Goal: Use online tool/utility: Utilize a website feature to perform a specific function

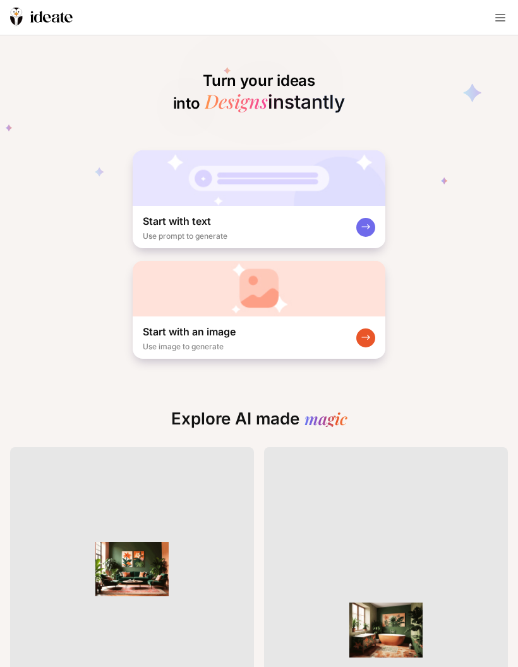
click at [352, 346] on div "Start with an image Use image to generate" at bounding box center [259, 337] width 253 height 42
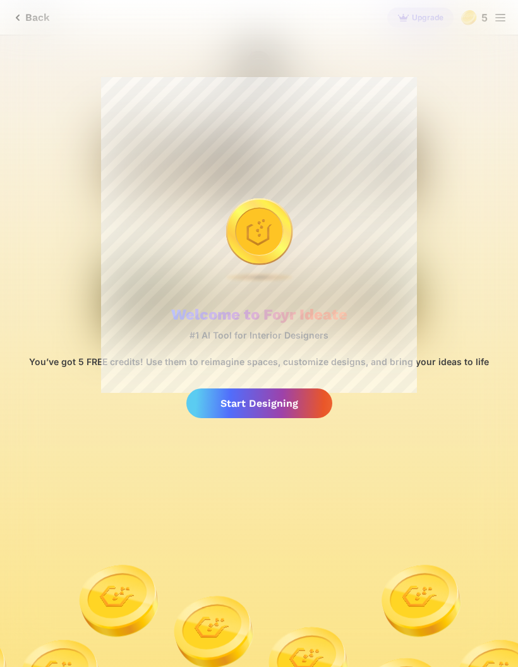
click at [289, 403] on div "Start Designing" at bounding box center [259, 403] width 146 height 30
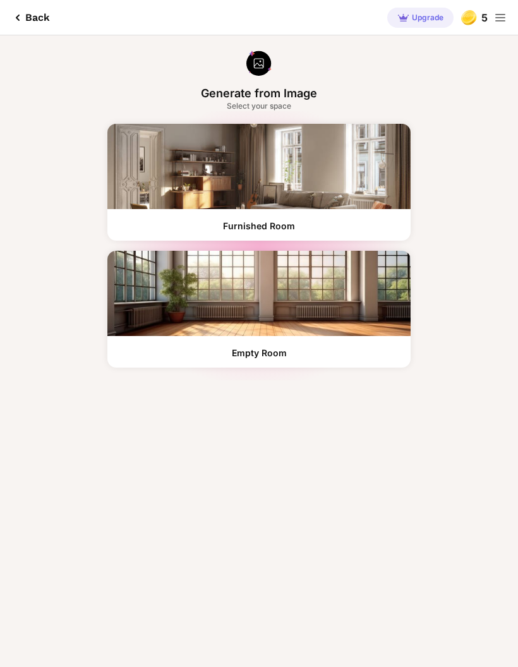
click at [369, 218] on div "Furnished Room" at bounding box center [258, 182] width 303 height 117
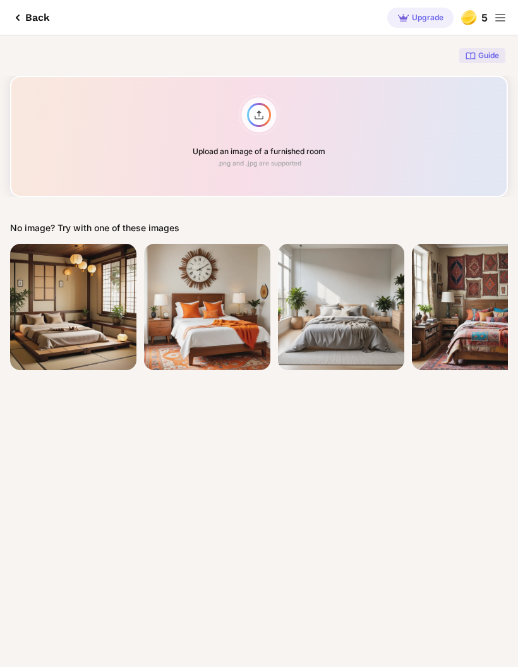
click at [274, 132] on div "Upload an image of a furnished room .png and .jpg are supported" at bounding box center [259, 136] width 498 height 121
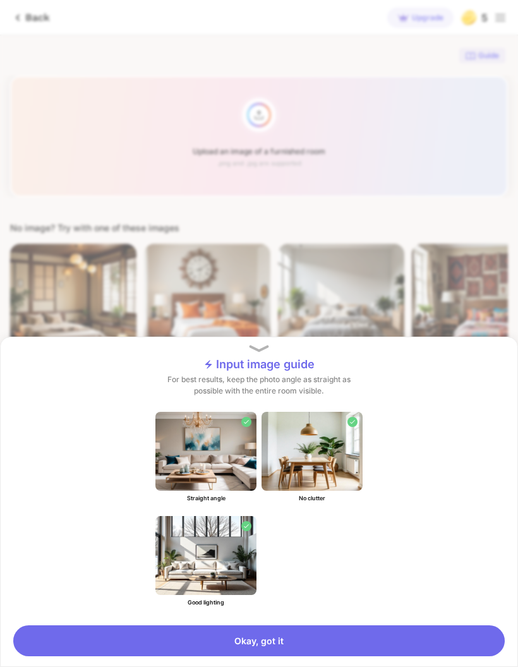
click at [344, 635] on div "Okay, got it" at bounding box center [258, 640] width 491 height 31
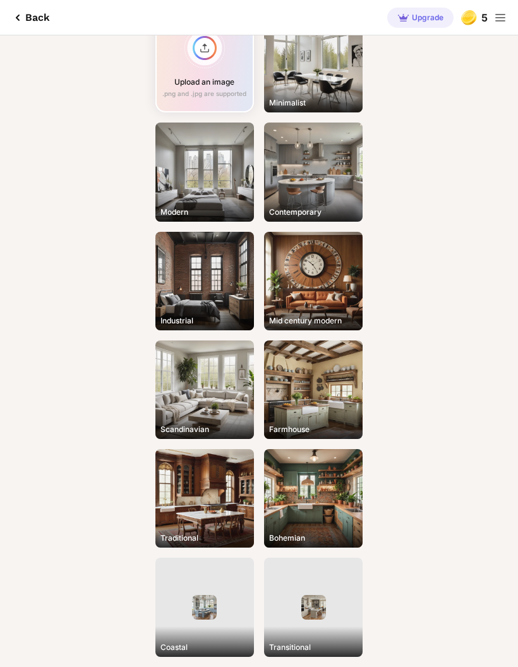
scroll to position [76, 0]
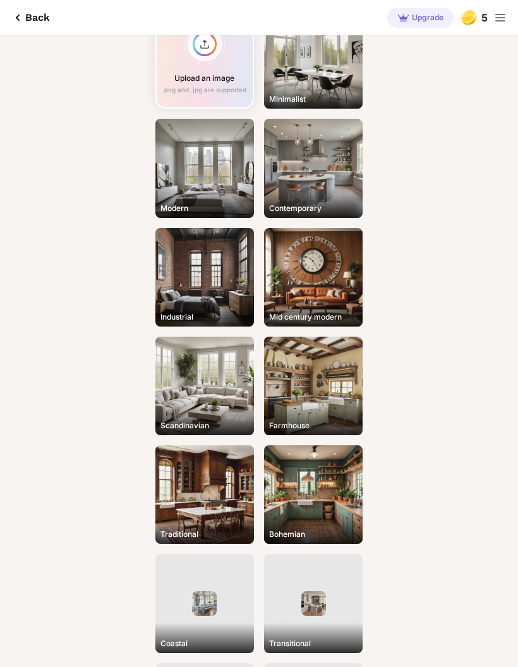
click at [225, 400] on div "Scandinavian" at bounding box center [204, 386] width 99 height 99
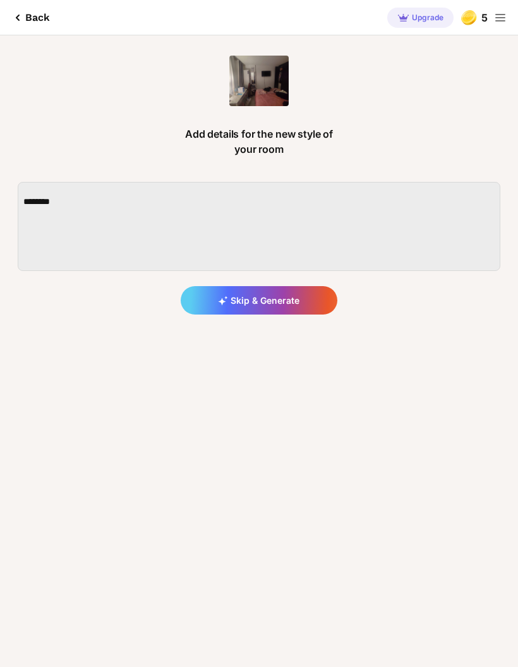
scroll to position [0, 0]
click at [273, 296] on div "Skip & Generate" at bounding box center [259, 300] width 157 height 28
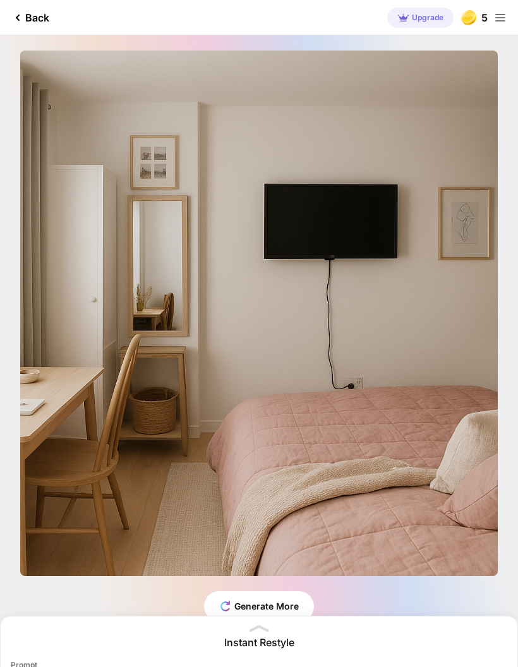
click at [0, 0] on div "Edit Design" at bounding box center [0, 0] width 0 height 0
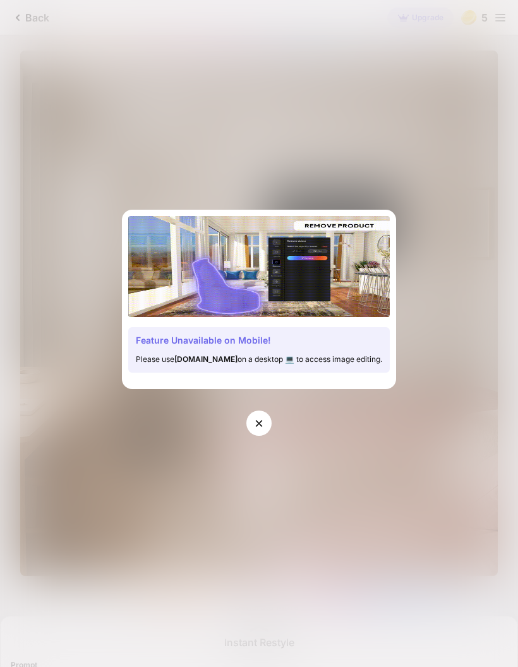
click at [254, 414] on div at bounding box center [258, 422] width 25 height 25
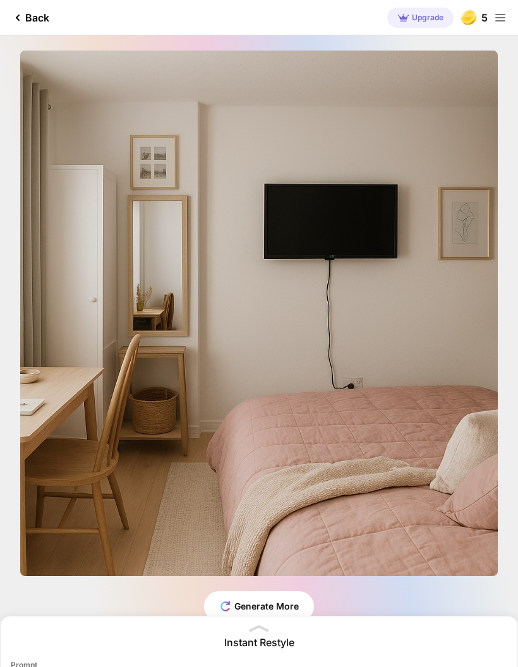
click at [292, 592] on div "Generate More" at bounding box center [259, 606] width 110 height 30
click at [293, 604] on div "Generate More" at bounding box center [259, 606] width 110 height 30
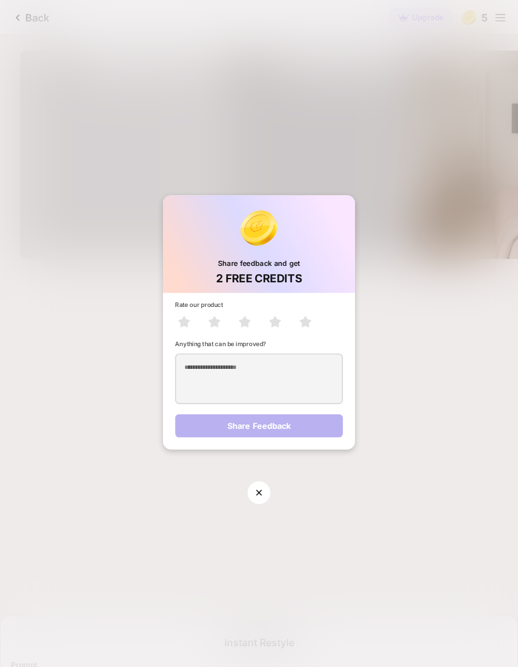
click at [345, 499] on div "Share feedback and get 2 FREE CREDITS Rate our product Anything that can be imp…" at bounding box center [259, 333] width 518 height 667
click at [301, 316] on icon at bounding box center [301, 316] width 4 height 4
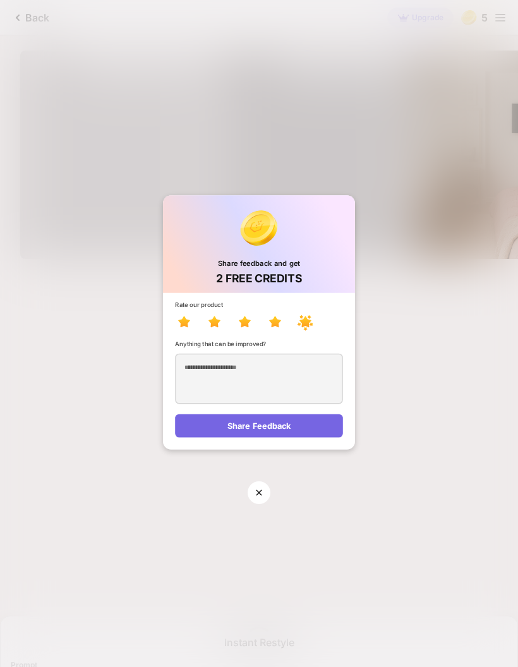
click at [275, 429] on div "Share Feedback" at bounding box center [259, 425] width 168 height 23
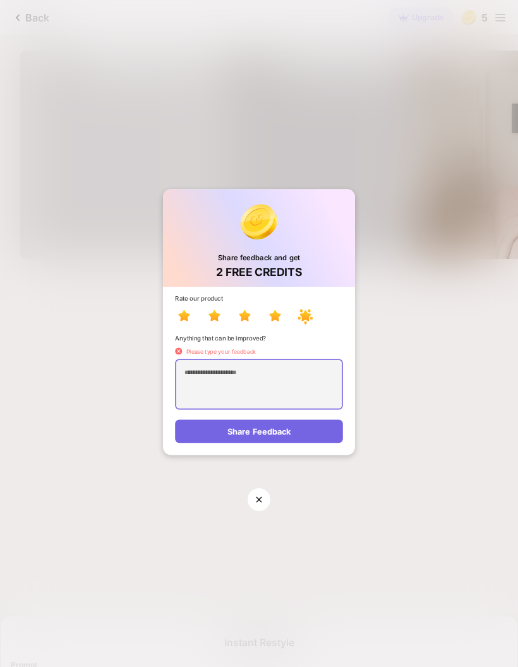
click at [295, 383] on textarea at bounding box center [259, 384] width 168 height 51
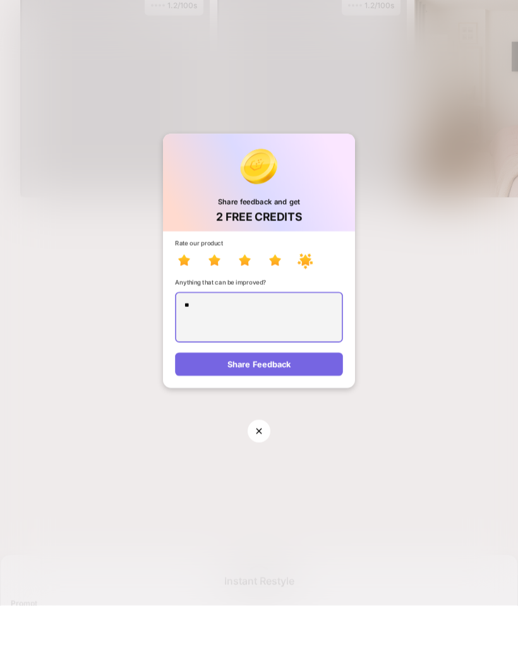
type textarea "**"
click at [285, 414] on div "Share Feedback" at bounding box center [259, 425] width 168 height 23
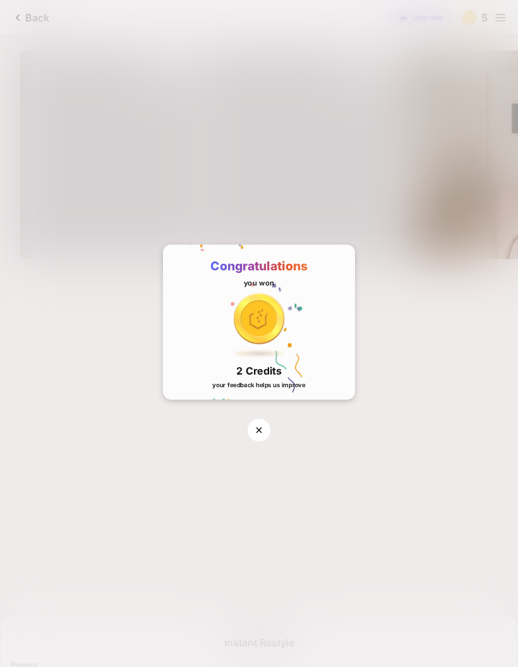
click at [264, 427] on div at bounding box center [259, 430] width 23 height 23
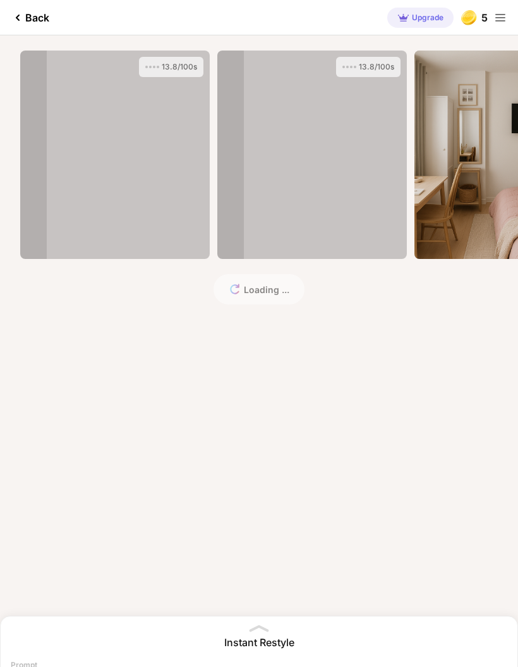
click at [502, 21] on icon at bounding box center [500, 17] width 15 height 15
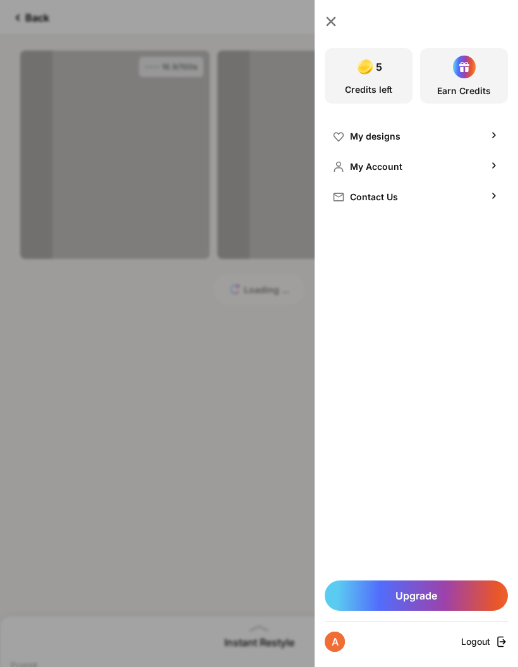
click at [299, 507] on div "5 Credits left Earn Credits My designs My Account Contact Us Upgrade A Logout" at bounding box center [259, 333] width 518 height 667
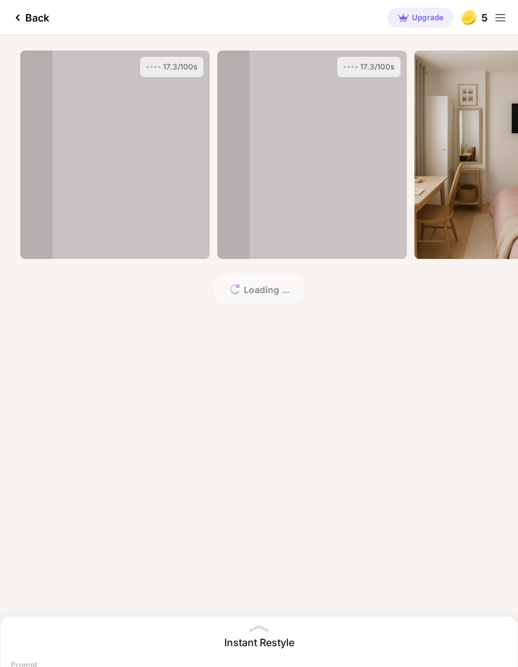
click at [337, 555] on div "Back Upgrade 5 Instant Restyle Prompt Input image Style Scandinavian Generate" at bounding box center [259, 333] width 518 height 667
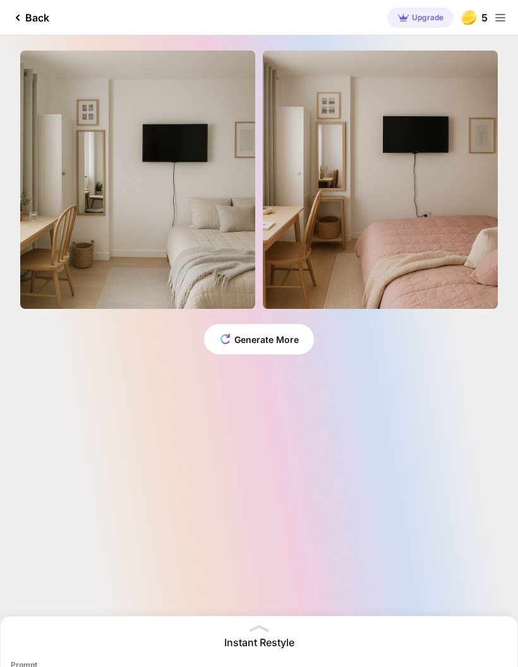
click at [0, 0] on div "Edit Design" at bounding box center [0, 0] width 0 height 0
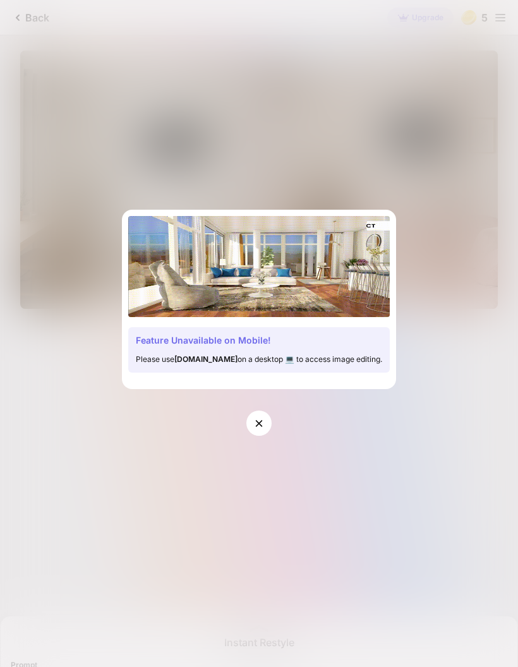
click at [267, 424] on div at bounding box center [258, 422] width 25 height 25
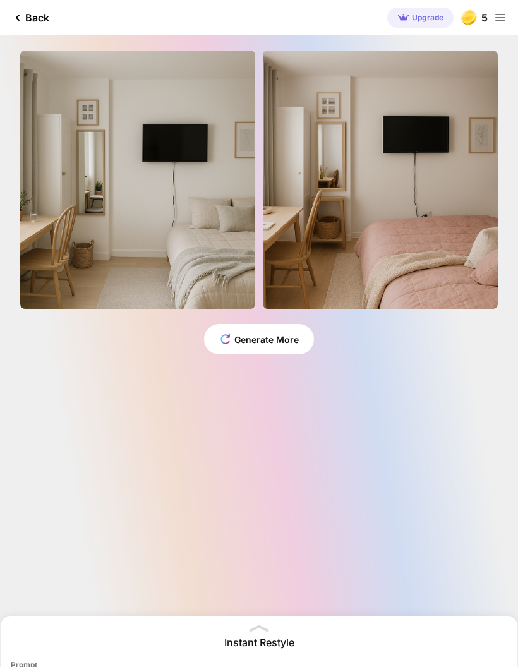
click at [482, 21] on div "5" at bounding box center [472, 18] width 29 height 20
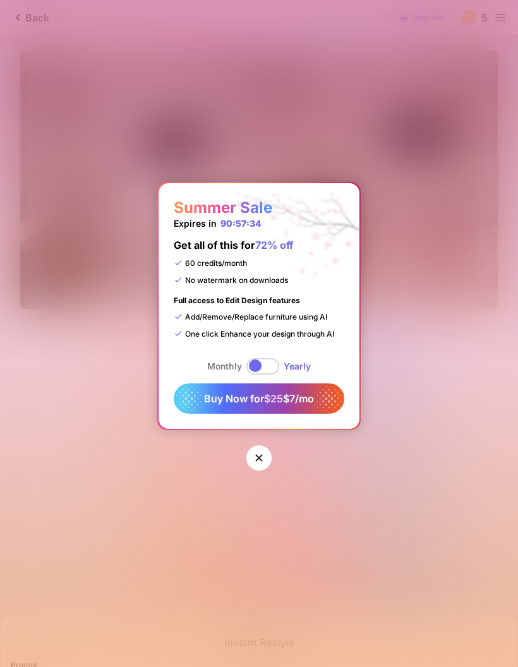
click at [417, 291] on div "Summer Sale Expires in 90:57:34 Get all of this for 72% off 60 credits/month No…" at bounding box center [259, 333] width 518 height 667
click at [265, 462] on icon at bounding box center [259, 457] width 13 height 13
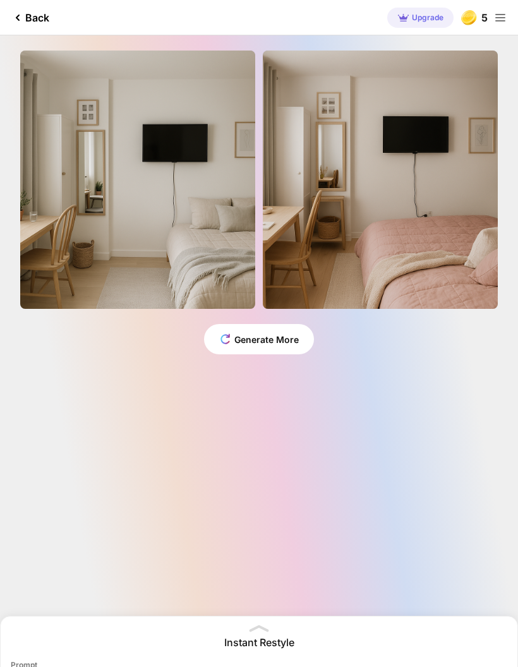
click at [27, 25] on div "Back" at bounding box center [29, 17] width 39 height 15
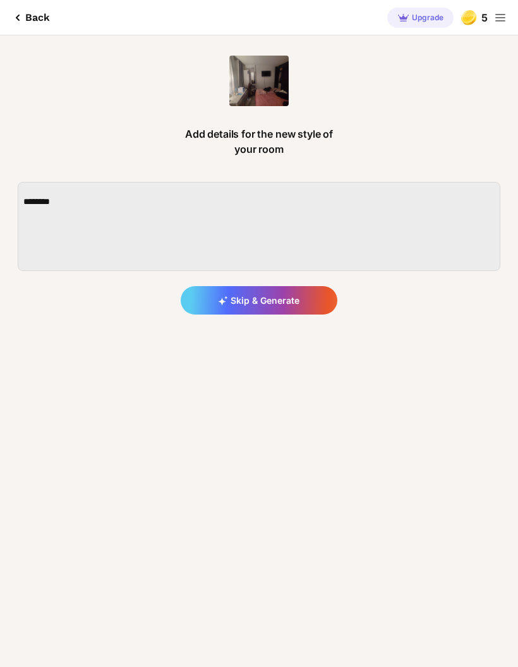
click at [43, 23] on div "Back" at bounding box center [30, 17] width 40 height 15
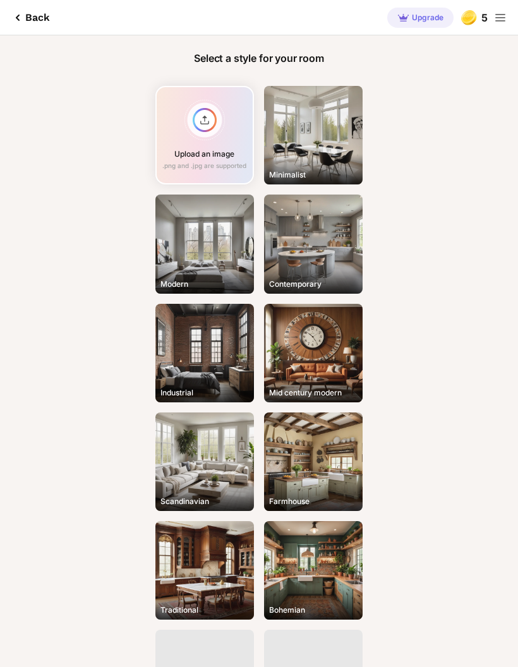
click at [230, 129] on div "Upload an image .png and .jpg are supported" at bounding box center [204, 135] width 99 height 99
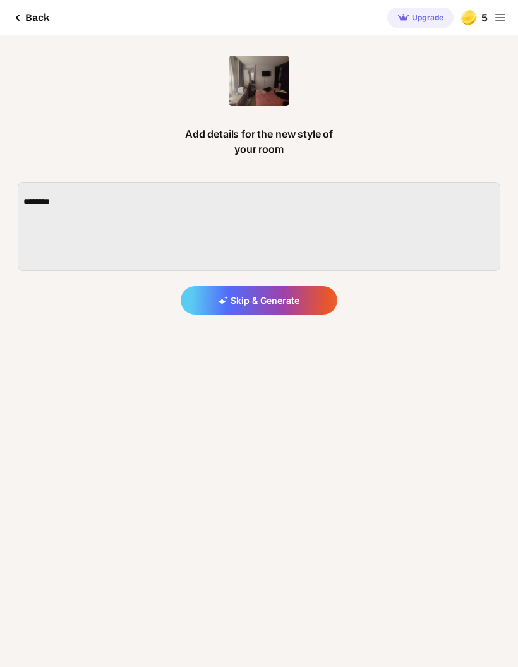
click at [293, 301] on div "Skip & Generate" at bounding box center [259, 300] width 157 height 28
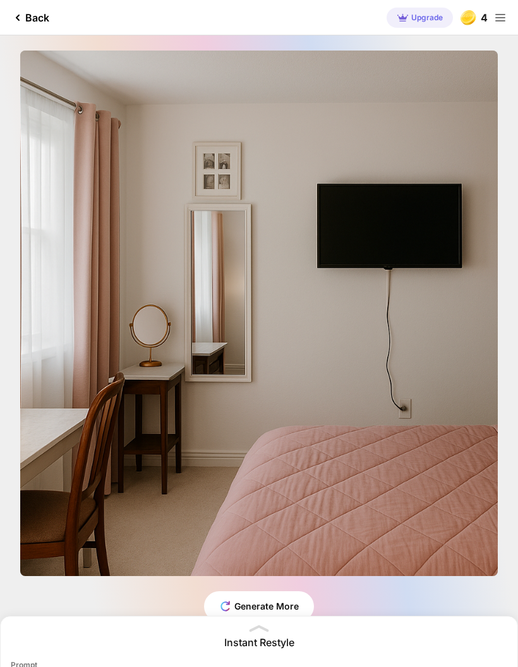
click at [36, 18] on div "Back" at bounding box center [29, 17] width 39 height 15
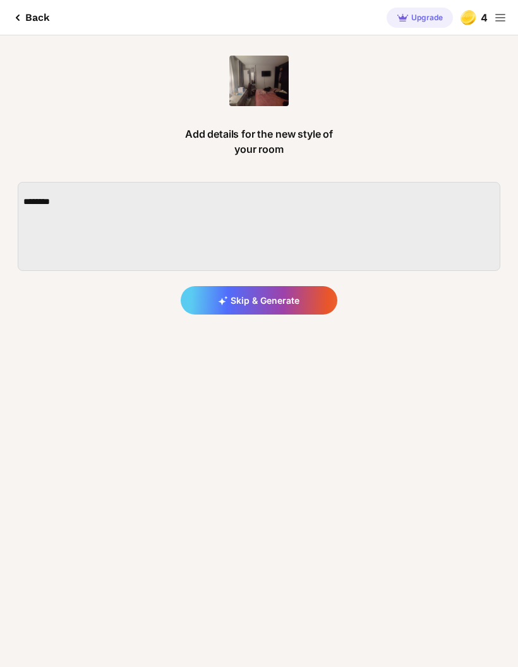
click at [34, 16] on div "Back" at bounding box center [30, 17] width 40 height 15
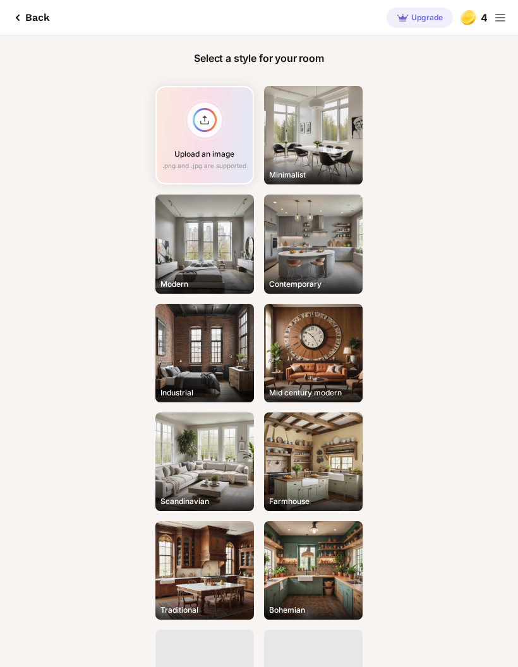
click at [215, 138] on div "Upload an image .png and .jpg are supported" at bounding box center [204, 135] width 99 height 99
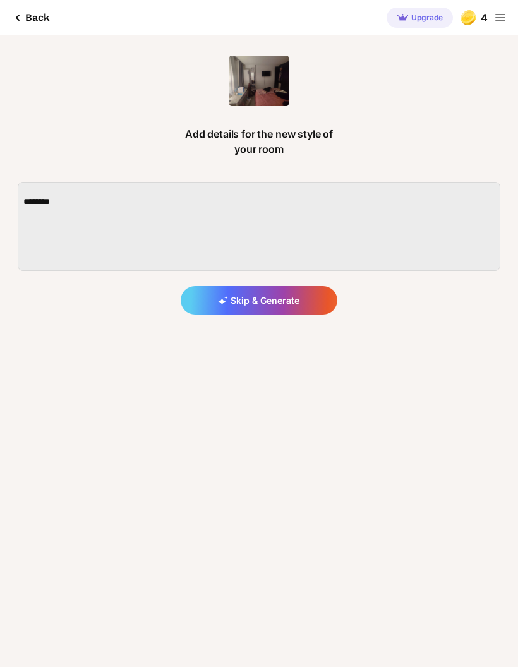
click at [277, 301] on div "Skip & Generate" at bounding box center [259, 300] width 157 height 28
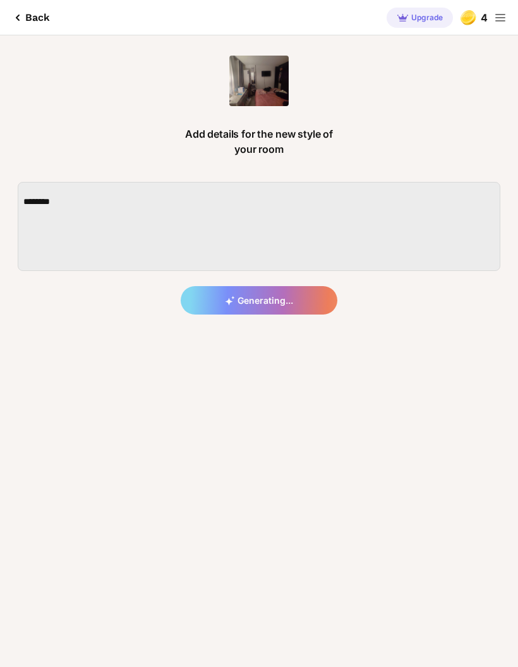
click at [45, 12] on div "Back" at bounding box center [30, 17] width 40 height 15
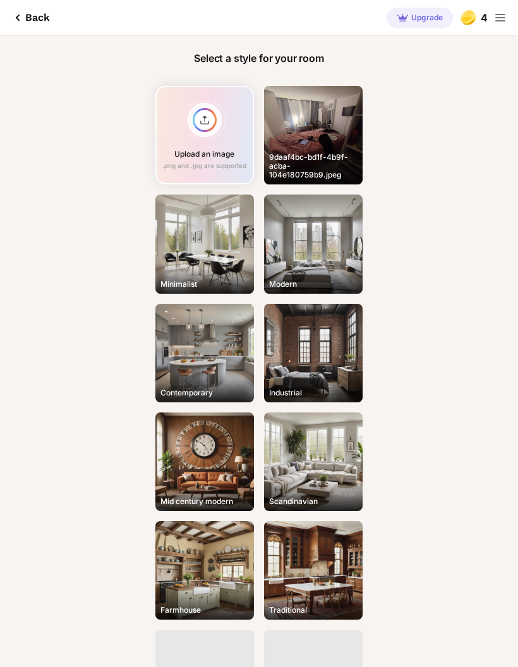
click at [229, 152] on div "Upload an image .png and .jpg are supported" at bounding box center [204, 135] width 99 height 99
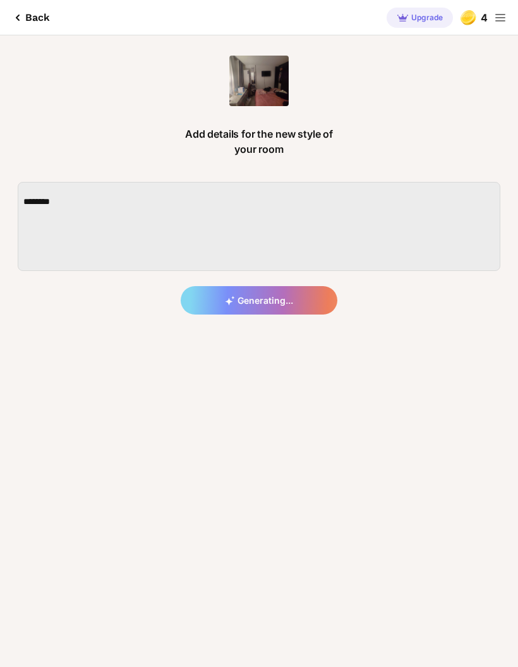
click at [48, 15] on div "Back" at bounding box center [30, 17] width 40 height 15
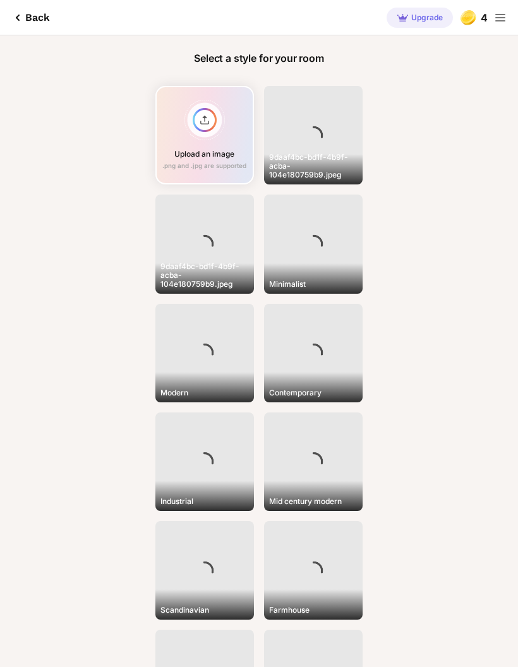
click at [47, 14] on div "Back" at bounding box center [30, 17] width 40 height 15
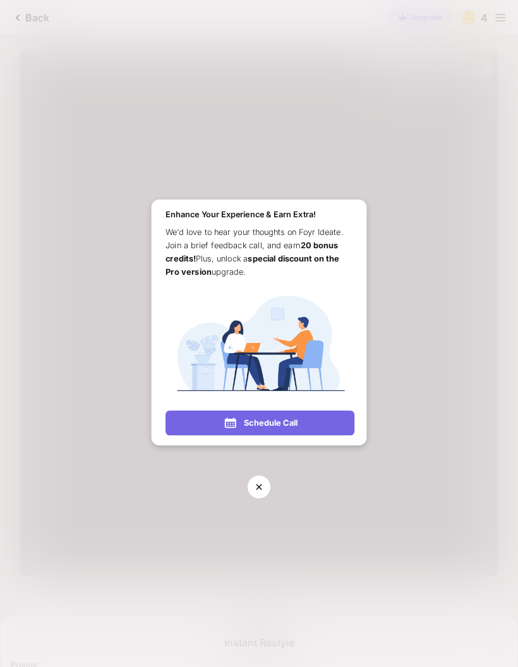
click at [262, 415] on div "Schedule Call" at bounding box center [259, 422] width 189 height 25
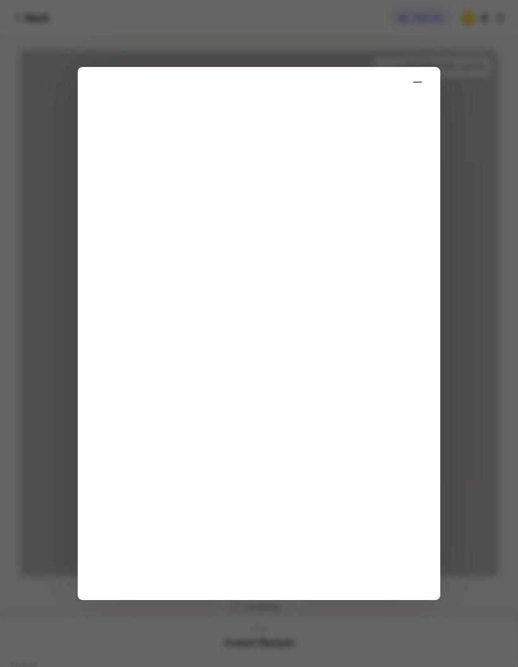
click at [412, 70] on div at bounding box center [417, 81] width 25 height 25
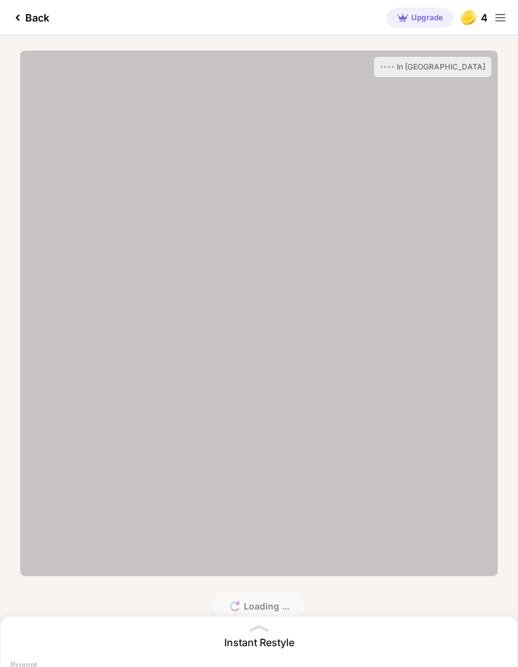
click at [415, 66] on div "In [GEOGRAPHIC_DATA]" at bounding box center [258, 313] width 477 height 525
click at [41, 17] on div "Back" at bounding box center [29, 17] width 39 height 15
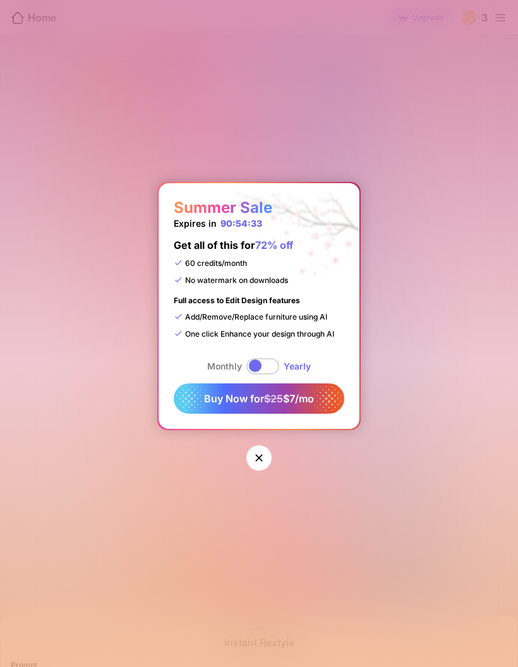
click at [263, 462] on icon at bounding box center [259, 457] width 13 height 13
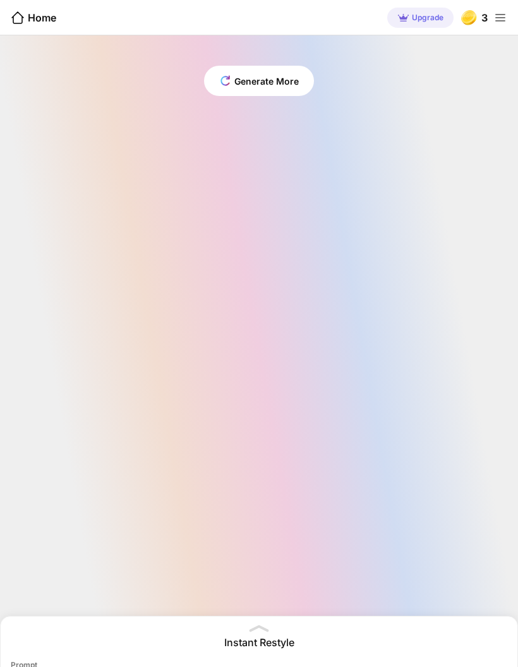
click at [499, 16] on icon at bounding box center [500, 17] width 15 height 15
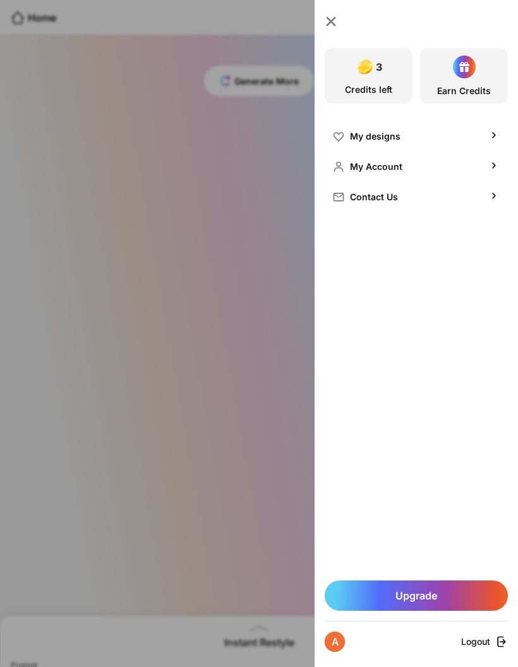
click at [421, 138] on div "My designs" at bounding box center [416, 136] width 183 height 30
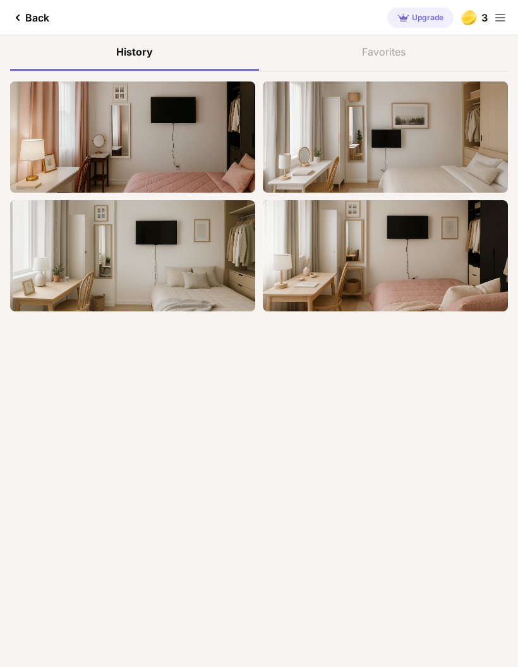
click at [35, 15] on div "Back" at bounding box center [29, 17] width 39 height 15
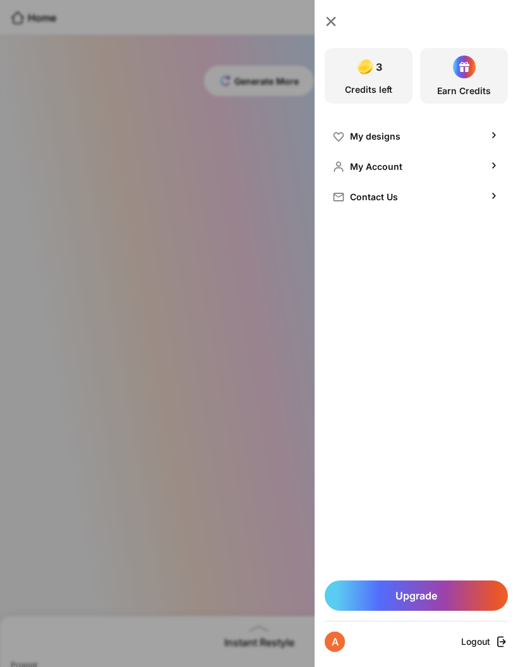
click at [340, 13] on div "3 Credits left Earn Credits My designs My Account Contact Us Upgrade A Logout" at bounding box center [415, 333] width 203 height 667
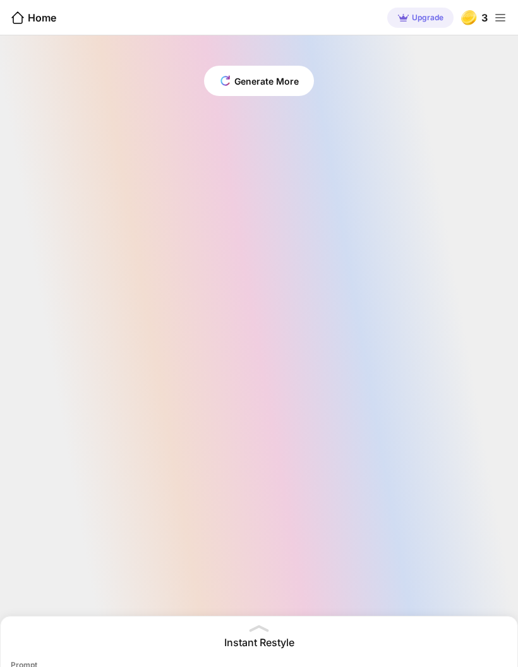
click at [40, 24] on div "Home" at bounding box center [33, 17] width 46 height 15
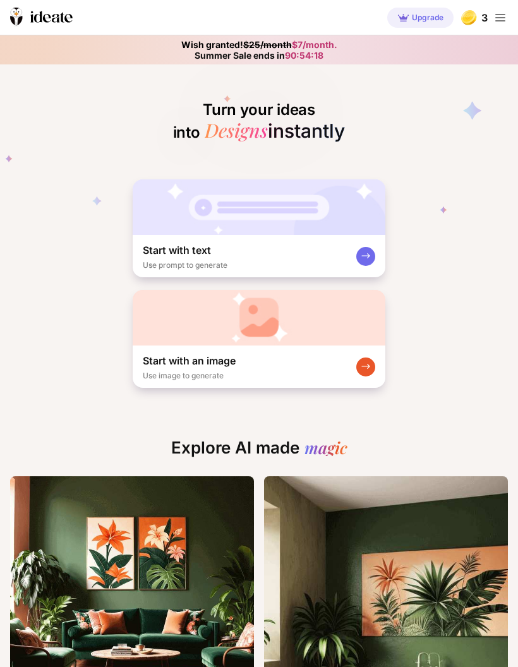
click at [348, 373] on div "Start with an image Use image to generate" at bounding box center [259, 366] width 253 height 42
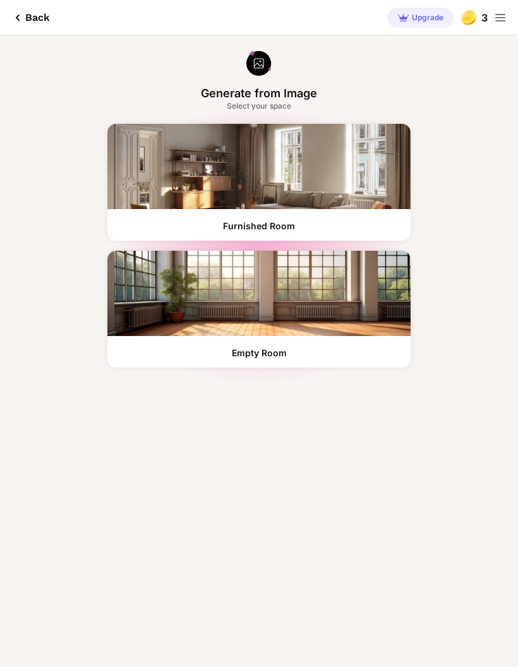
click at [311, 212] on div "Furnished Room" at bounding box center [258, 182] width 303 height 117
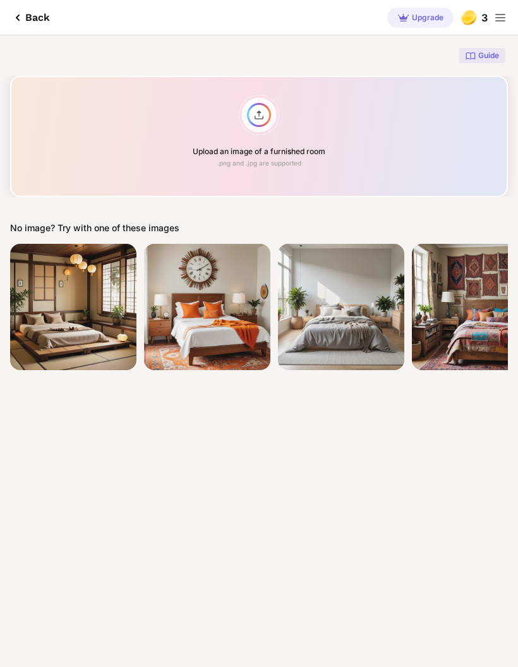
click at [314, 150] on div "Upload an image of a furnished room .png and .jpg are supported" at bounding box center [259, 136] width 498 height 121
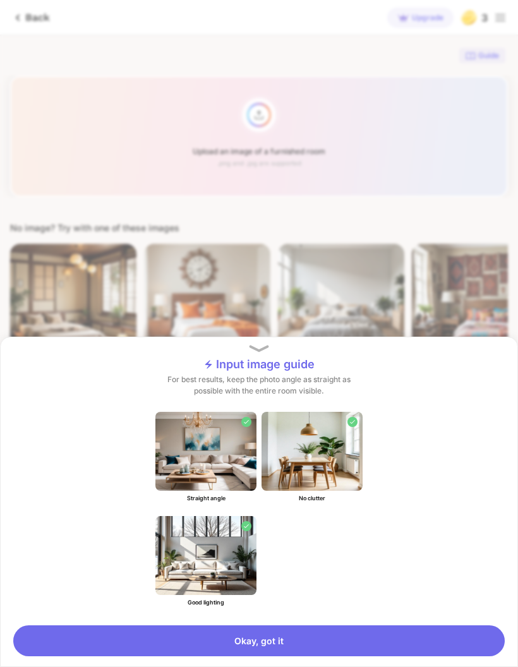
click at [239, 551] on img at bounding box center [205, 555] width 101 height 79
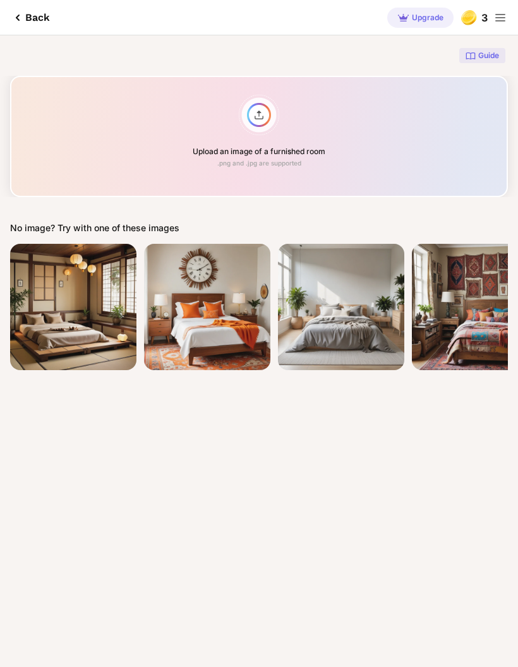
click at [260, 135] on div "Upload an image of a furnished room .png and .jpg are supported" at bounding box center [259, 136] width 498 height 121
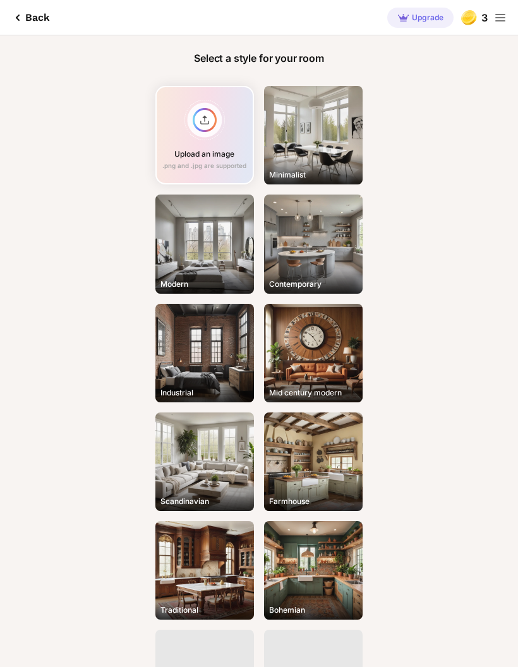
click at [328, 151] on div "Minimalist" at bounding box center [313, 135] width 99 height 99
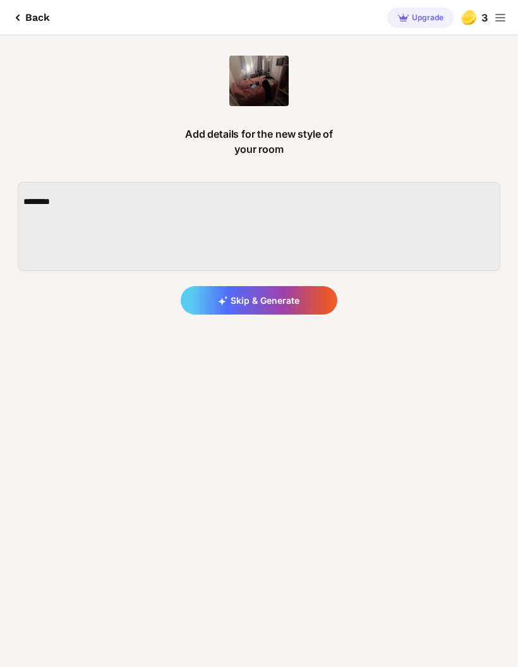
click at [288, 296] on div "Skip & Generate" at bounding box center [259, 300] width 157 height 28
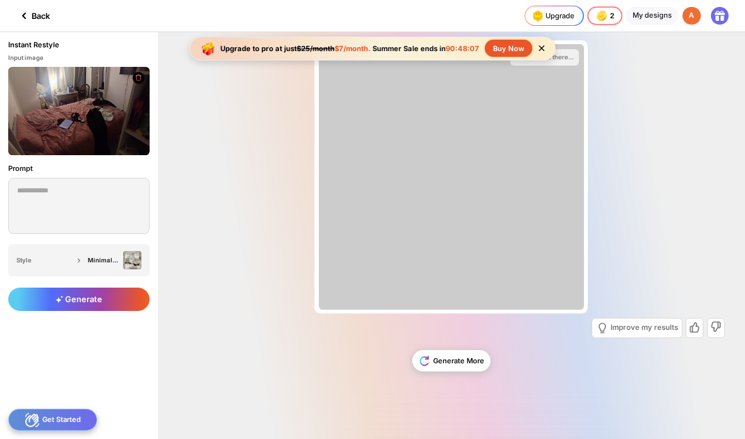
click at [517, 52] on icon at bounding box center [541, 48] width 11 height 11
